Goal: Task Accomplishment & Management: Complete application form

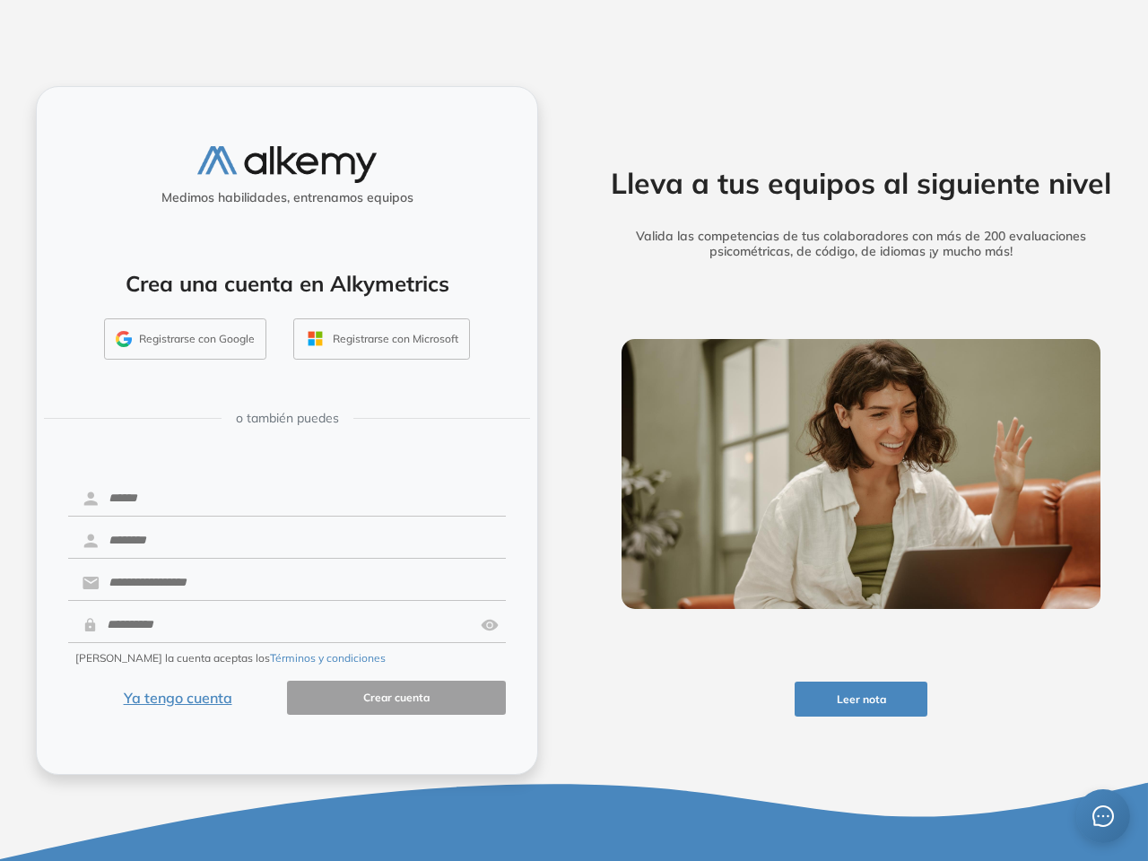
click at [574, 430] on div "Lleva a tus equipos al siguiente nivel Valida las competencias de tus colaborad…" at bounding box center [861, 430] width 574 height 861
click at [861, 699] on button "Leer nota" at bounding box center [861, 698] width 134 height 35
click at [186, 339] on button "Registrarse con Google" at bounding box center [185, 338] width 162 height 41
click at [381, 339] on button "Registrarse con Microsoft" at bounding box center [381, 338] width 177 height 41
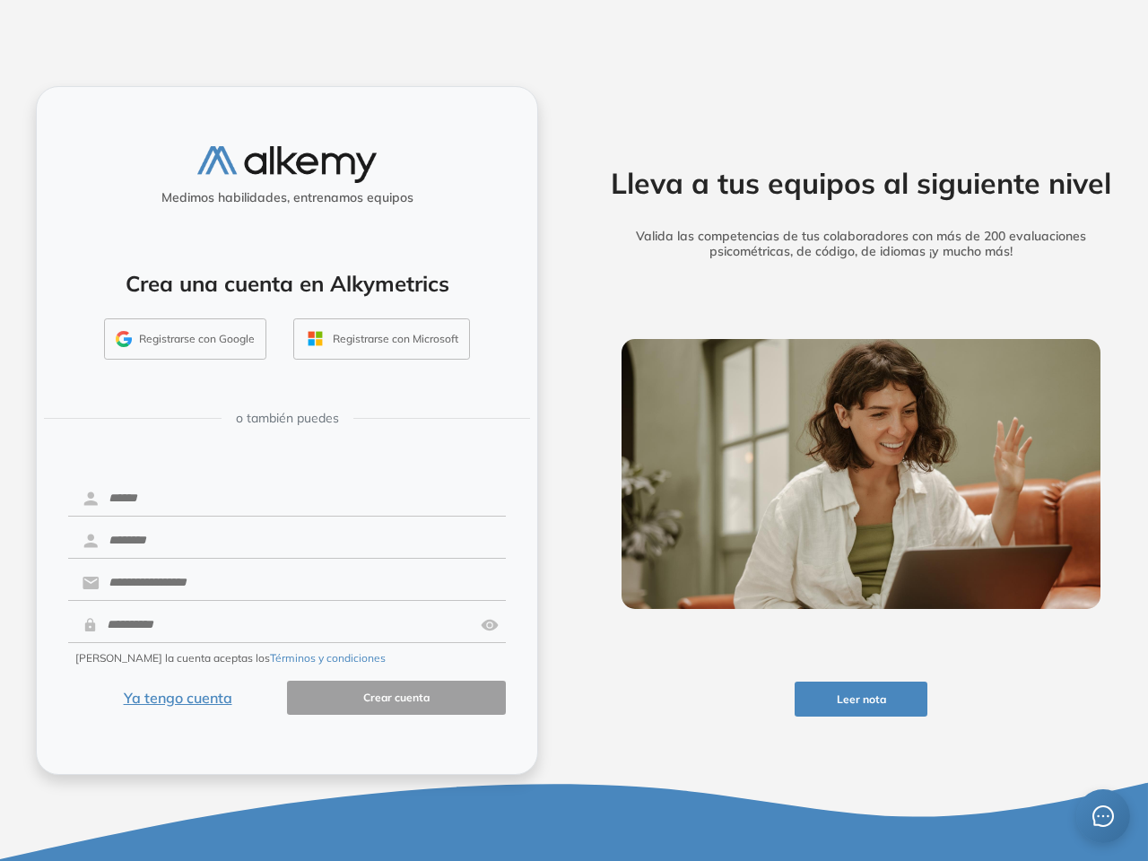
click at [490, 625] on img at bounding box center [490, 625] width 18 height 34
click at [285, 658] on button "Términos y condiciones" at bounding box center [328, 658] width 116 height 16
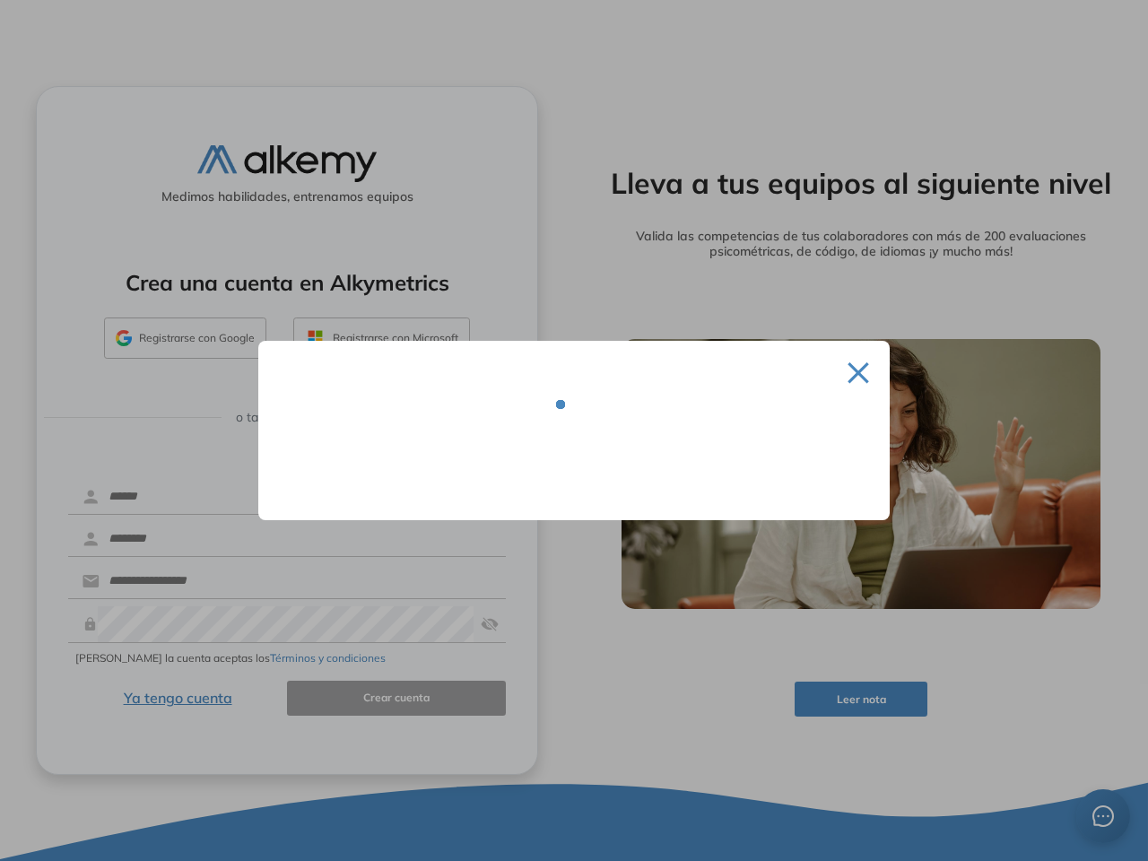
click at [178, 698] on div at bounding box center [574, 430] width 1148 height 861
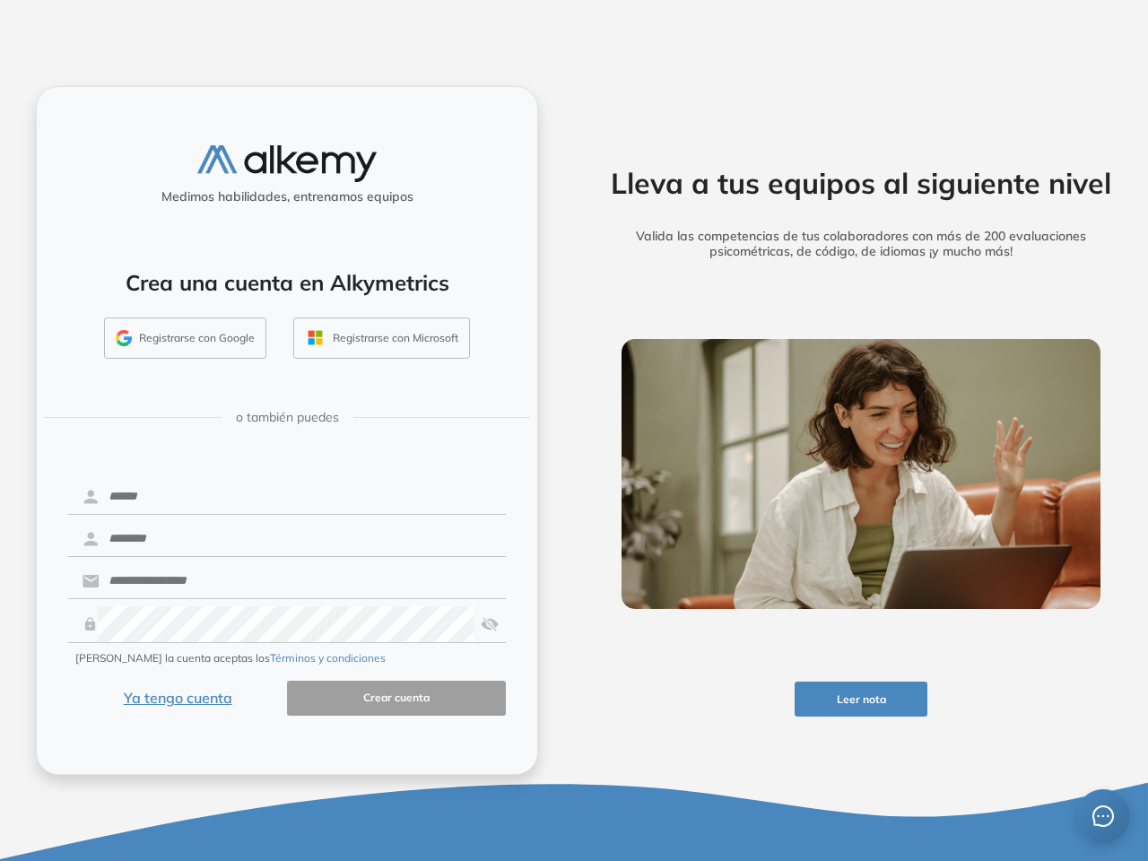
click at [1103, 816] on icon "message" at bounding box center [1103, 816] width 22 height 22
